Goal: Check status: Check status

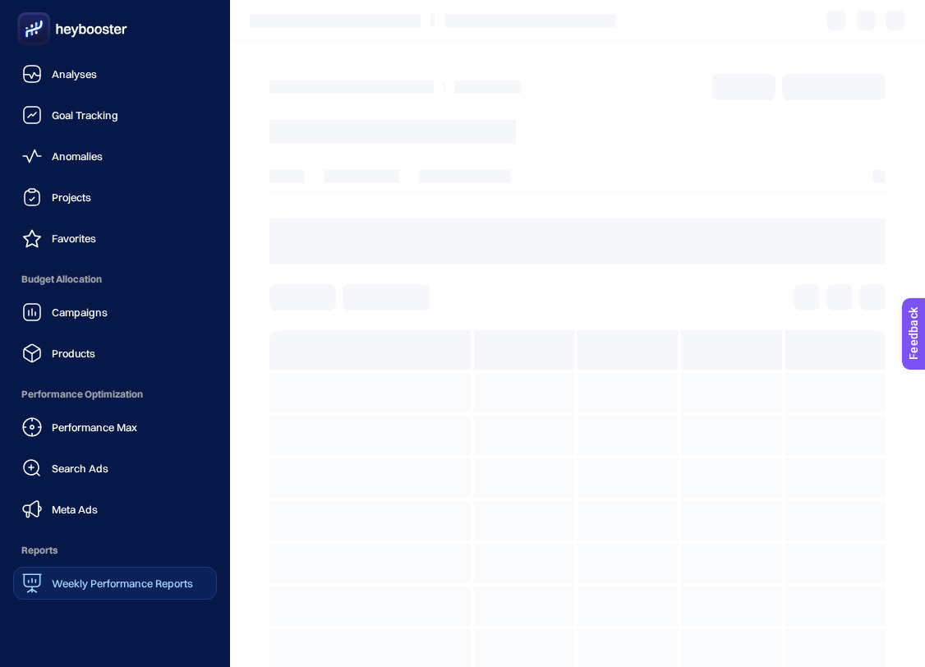
click at [147, 578] on span "Weekly Performance Reports" at bounding box center [122, 582] width 141 height 13
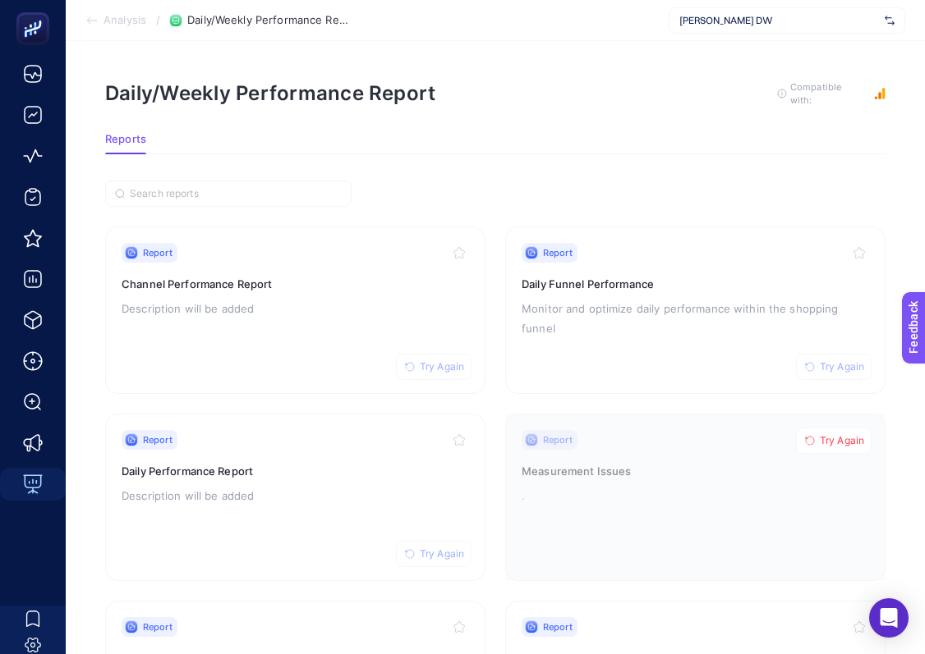
click at [781, 21] on span "Daniel Wellington DW" at bounding box center [778, 20] width 199 height 13
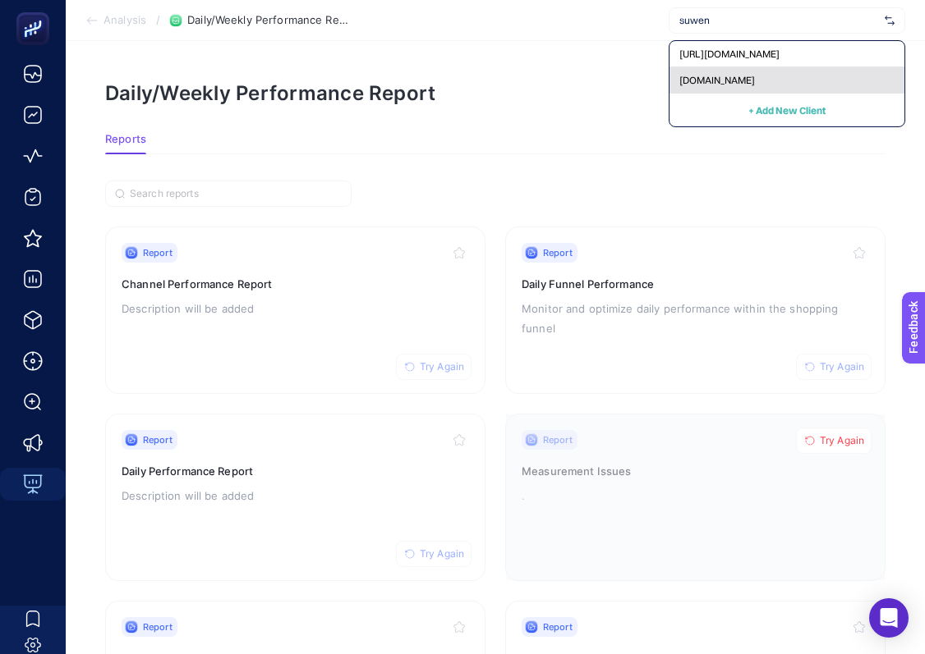
type input "suwen"
click at [782, 78] on div "[DOMAIN_NAME]" at bounding box center [786, 80] width 235 height 26
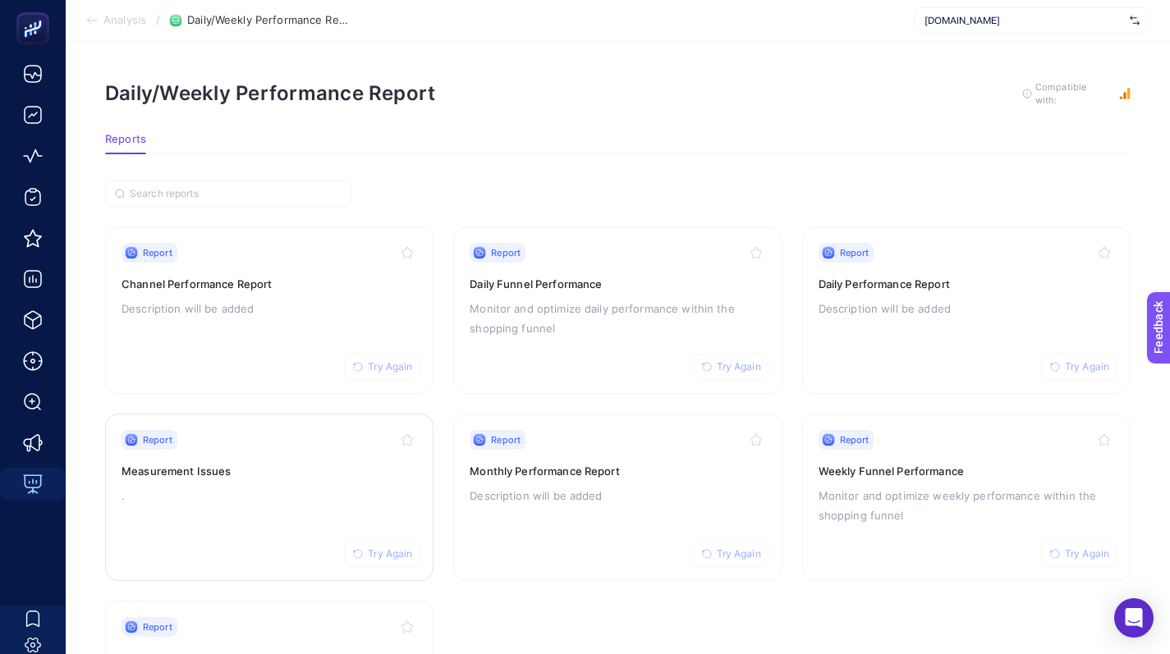
click at [307, 480] on div "Report Try Again Measurement Issues ." at bounding box center [270, 497] width 296 height 135
click at [852, 338] on div "Report Try Again Daily Performance Report Description will be added" at bounding box center [967, 310] width 296 height 135
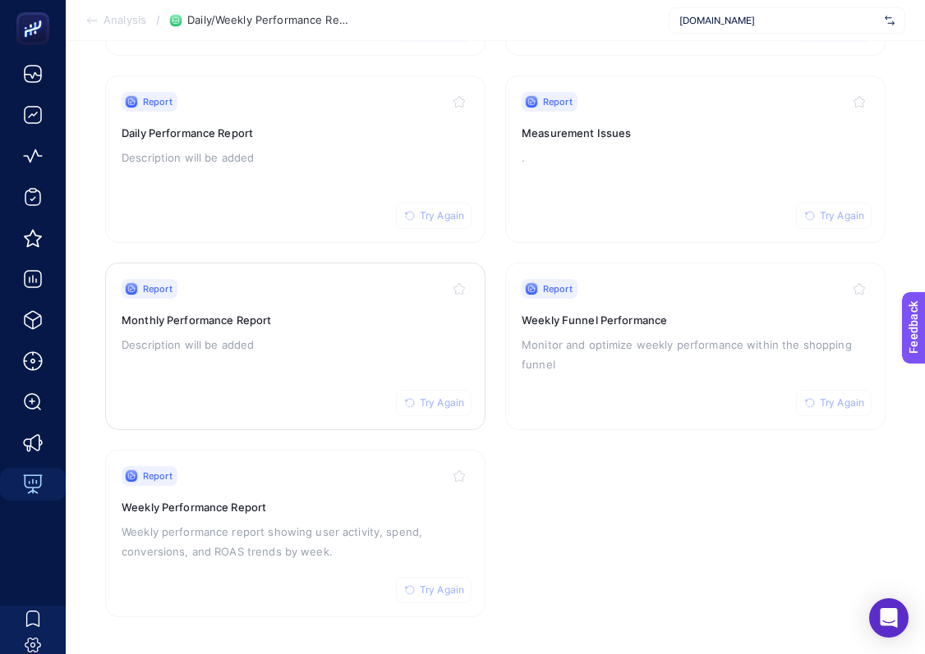
click at [354, 517] on div "Report Try Again Weekly Performance Report Weekly performance report showing us…" at bounding box center [295, 533] width 347 height 135
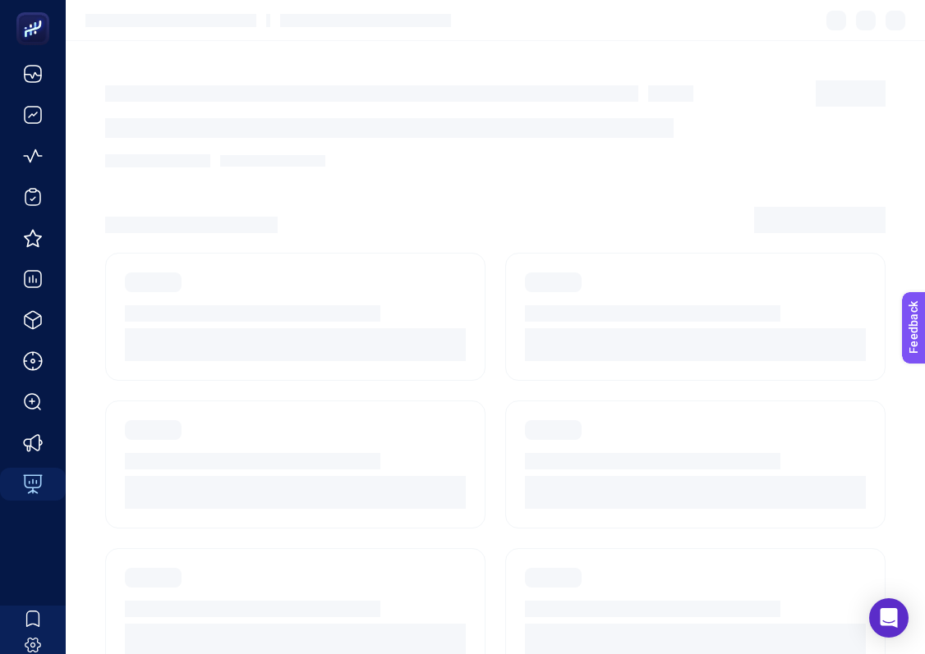
scroll to position [338, 0]
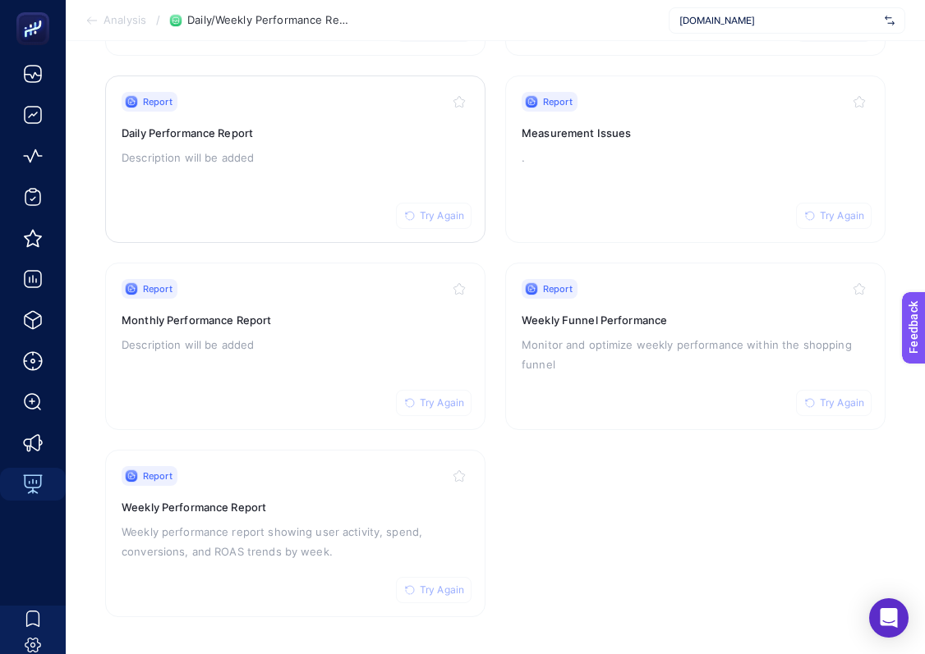
click at [383, 145] on div "Report Try Again Daily Performance Report Description will be added" at bounding box center [295, 159] width 347 height 135
